Goal: Information Seeking & Learning: Learn about a topic

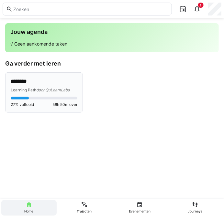
click at [25, 88] on span "Learning Path" at bounding box center [24, 90] width 26 height 5
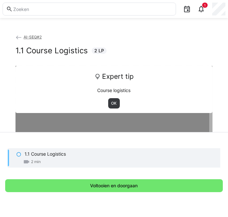
click at [18, 155] on eds-icon at bounding box center [18, 154] width 5 height 5
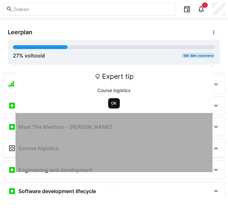
click at [112, 103] on span "OK" at bounding box center [114, 103] width 7 height 5
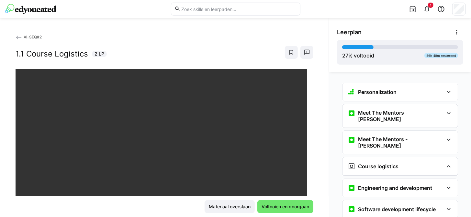
scroll to position [29, 0]
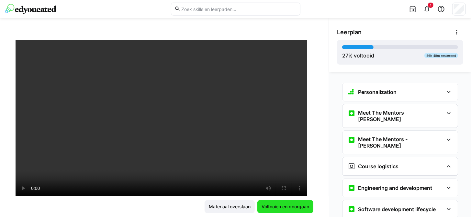
click at [228, 208] on span "Voltooien en doorgaan" at bounding box center [285, 207] width 50 height 6
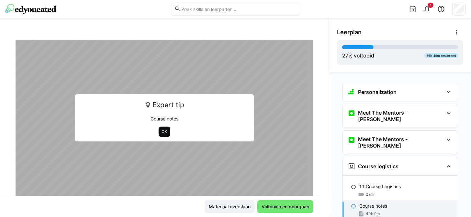
click at [165, 130] on span "OK" at bounding box center [165, 132] width 12 height 10
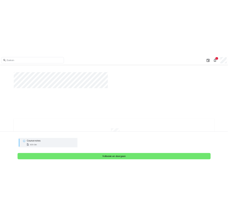
scroll to position [145, 0]
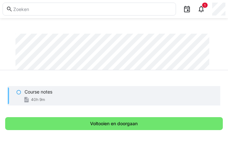
drag, startPoint x: 163, startPoint y: 155, endPoint x: 163, endPoint y: 193, distance: 37.9
click at [163, 155] on html "1 AI-SEQ#2 Course notes 2409 LP Laden... [GEOGRAPHIC_DATA] 27 % voltooid 56h 46…" at bounding box center [114, 77] width 228 height 155
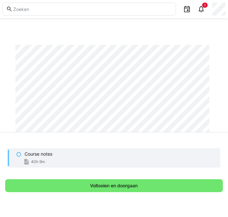
scroll to position [0, 0]
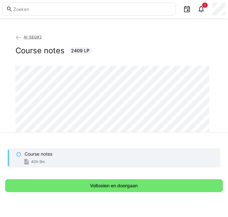
click at [71, 50] on span "2409 LP" at bounding box center [80, 51] width 18 height 6
click at [30, 154] on p "Course notes" at bounding box center [39, 154] width 28 height 6
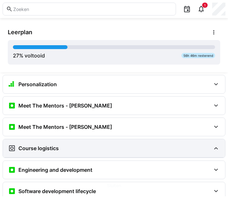
click at [51, 150] on h3 "Course logistics" at bounding box center [38, 148] width 40 height 6
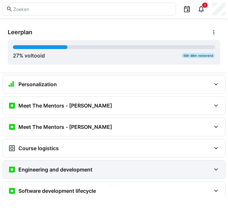
click at [51, 166] on div "Engineering and development" at bounding box center [50, 170] width 84 height 8
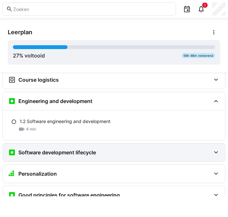
scroll to position [59, 0]
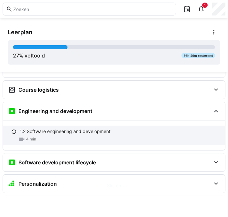
click at [49, 130] on p "1.2 Software engineering and development" at bounding box center [65, 131] width 91 height 6
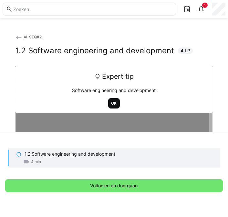
click at [114, 105] on span "OK" at bounding box center [114, 103] width 7 height 5
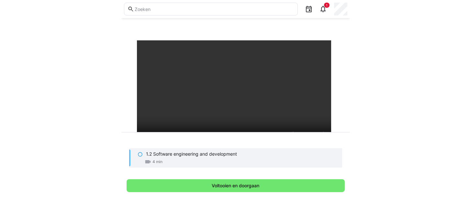
scroll to position [29, 0]
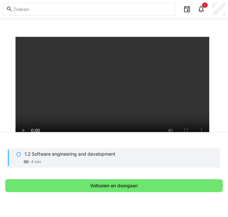
click at [169, 21] on div "AI-SEQ#2 1.2 Software engineering and development 4 LP Leerplan 27 % voltooid 5…" at bounding box center [114, 108] width 228 height 181
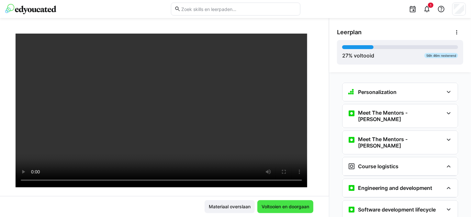
scroll to position [59, 0]
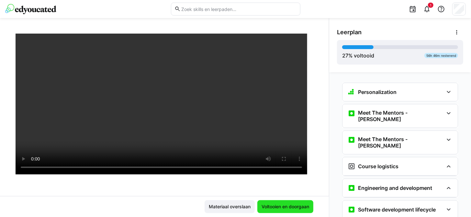
click at [228, 204] on span "Voltooien en doorgaan" at bounding box center [285, 207] width 50 height 6
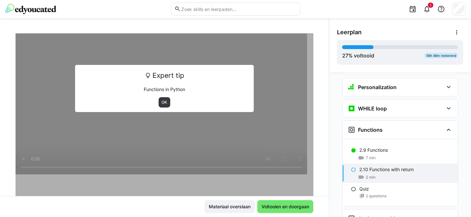
scroll to position [492, 0]
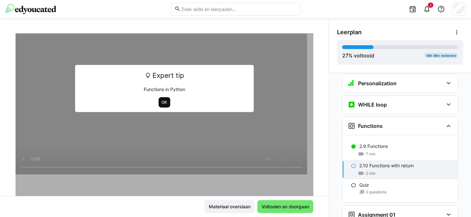
click at [162, 100] on span "OK" at bounding box center [164, 102] width 7 height 5
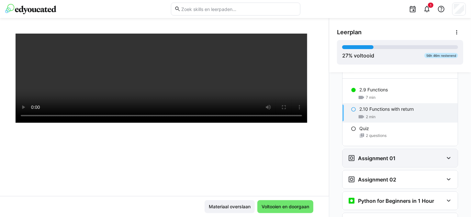
scroll to position [580, 0]
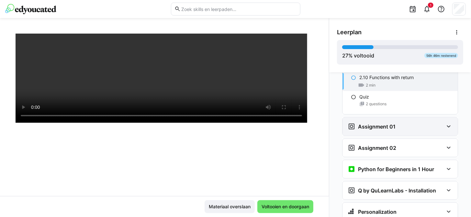
click at [228, 124] on h3 "Assignment 01" at bounding box center [377, 127] width 38 height 6
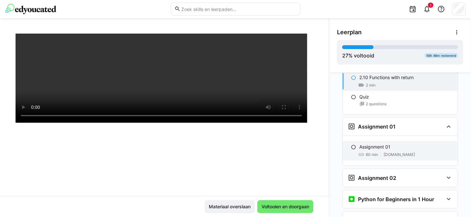
click at [228, 144] on p "Assignment 01" at bounding box center [374, 147] width 31 height 6
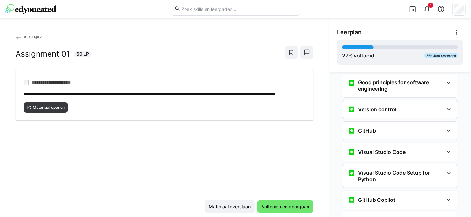
scroll to position [0, 0]
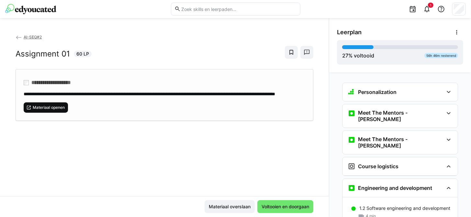
click at [50, 110] on span "Materiaal openen" at bounding box center [48, 107] width 33 height 5
